Goal: Find specific page/section: Find specific page/section

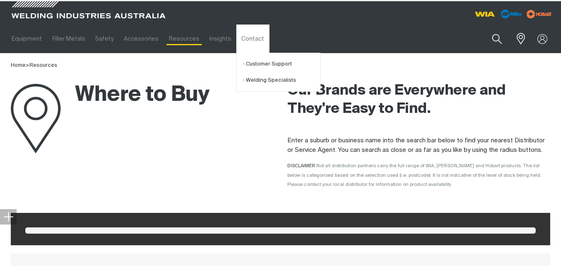
click at [320, 38] on ul "Equipment Stick Welders TIG Welders MIG Welders Multi-Process Welders Engine Dr…" at bounding box center [212, 38] width 410 height 29
click at [249, 36] on link "Contact" at bounding box center [252, 38] width 33 height 29
click at [254, 78] on link "Welding Specialists" at bounding box center [281, 80] width 77 height 16
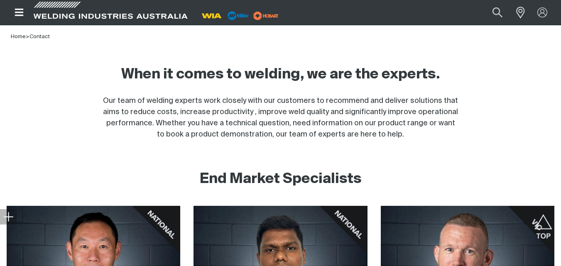
scroll to position [166, 0]
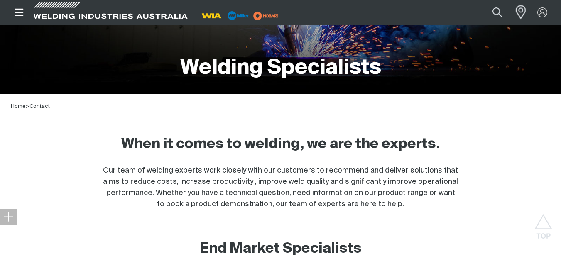
click at [519, 8] on span at bounding box center [518, 12] width 18 height 17
